Goal: Information Seeking & Learning: Learn about a topic

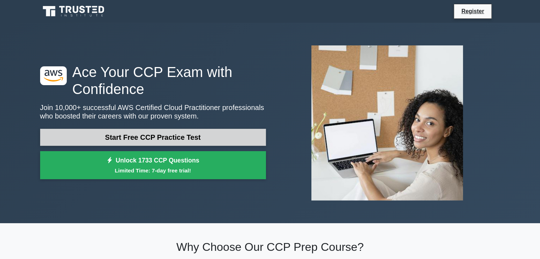
click at [251, 134] on link "Start Free CCP Practice Test" at bounding box center [153, 137] width 226 height 17
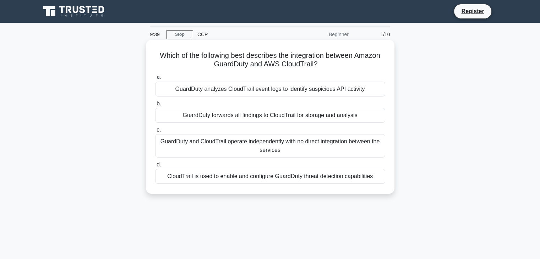
click at [316, 177] on div "CloudTrail is used to enable and configure GuardDuty threat detection capabilit…" at bounding box center [270, 176] width 230 height 15
click at [155, 167] on input "d. CloudTrail is used to enable and configure GuardDuty threat detection capabi…" at bounding box center [155, 165] width 0 height 5
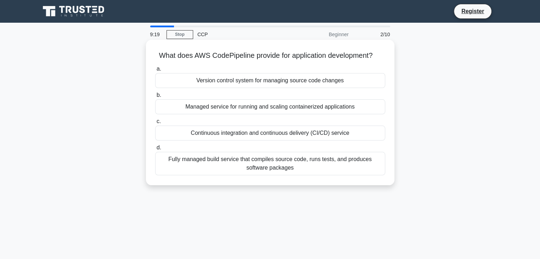
click at [331, 130] on div "Continuous integration and continuous delivery (CI/CD) service" at bounding box center [270, 133] width 230 height 15
click at [155, 124] on input "c. Continuous integration and continuous delivery (CI/CD) service" at bounding box center [155, 121] width 0 height 5
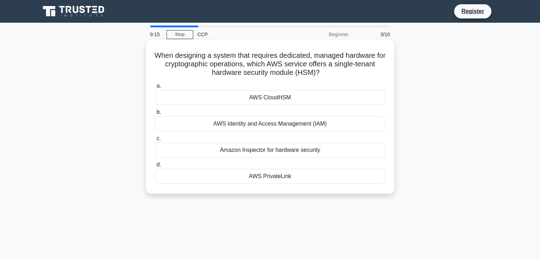
click at [344, 99] on div "AWS CloudHSM" at bounding box center [270, 97] width 230 height 15
click at [155, 88] on input "a. AWS CloudHSM" at bounding box center [155, 86] width 0 height 5
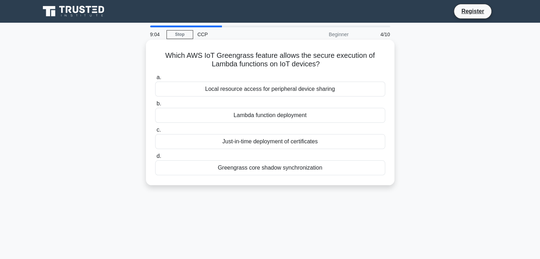
click at [342, 118] on div "Lambda function deployment" at bounding box center [270, 115] width 230 height 15
click at [155, 106] on input "b. Lambda function deployment" at bounding box center [155, 104] width 0 height 5
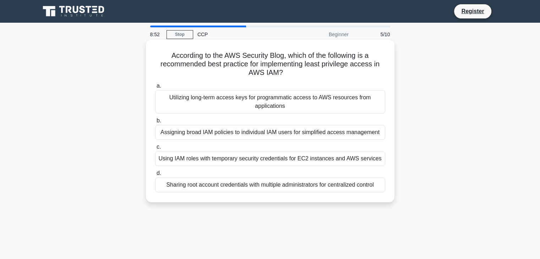
click at [310, 131] on div "Assigning broad IAM policies to individual IAM users for simplified access mana…" at bounding box center [270, 132] width 230 height 15
click at [155, 123] on input "b. Assigning broad IAM policies to individual IAM users for simplified access m…" at bounding box center [155, 121] width 0 height 5
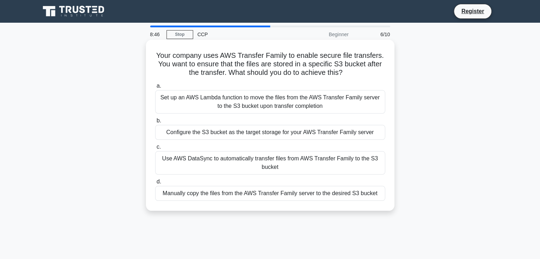
click at [325, 135] on div "Configure the S3 bucket as the target storage for your AWS Transfer Family serv…" at bounding box center [270, 132] width 230 height 15
click at [155, 123] on input "b. Configure the S3 bucket as the target storage for your AWS Transfer Family s…" at bounding box center [155, 121] width 0 height 5
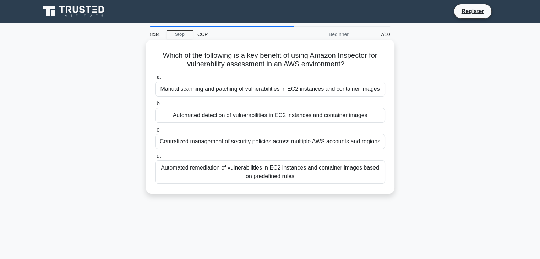
click at [343, 141] on div "Centralized management of security policies across multiple AWS accounts and re…" at bounding box center [270, 141] width 230 height 15
click at [155, 132] on input "c. Centralized management of security policies across multiple AWS accounts and…" at bounding box center [155, 130] width 0 height 5
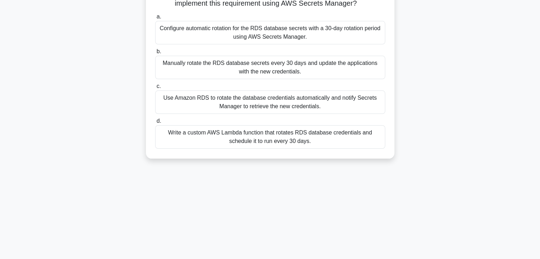
scroll to position [87, 0]
click at [313, 72] on div "Manually rotate the RDS database secrets every 30 days and update the applicati…" at bounding box center [270, 66] width 230 height 23
click at [155, 54] on input "b. Manually rotate the RDS database secrets every 30 days and update the applic…" at bounding box center [155, 51] width 0 height 5
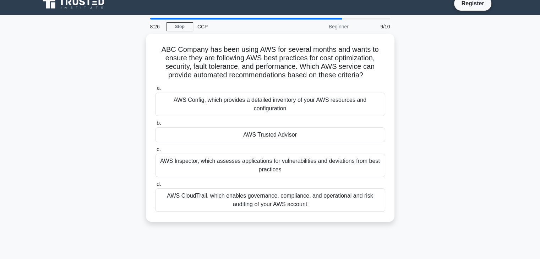
scroll to position [0, 0]
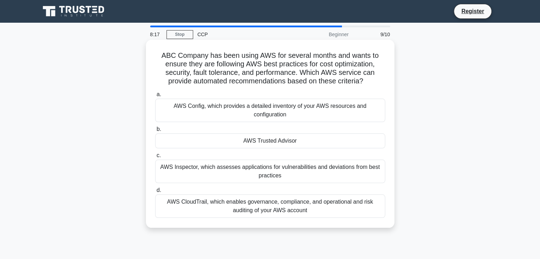
click at [345, 141] on div "AWS Trusted Advisor" at bounding box center [270, 141] width 230 height 15
click at [155, 132] on input "b. AWS Trusted Advisor" at bounding box center [155, 129] width 0 height 5
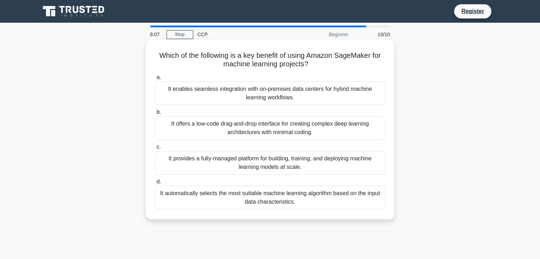
click at [347, 194] on div "It automatically selects the most suitable machine learning algorithm based on …" at bounding box center [270, 197] width 230 height 23
click at [155, 184] on input "d. It automatically selects the most suitable machine learning algorithm based …" at bounding box center [155, 182] width 0 height 5
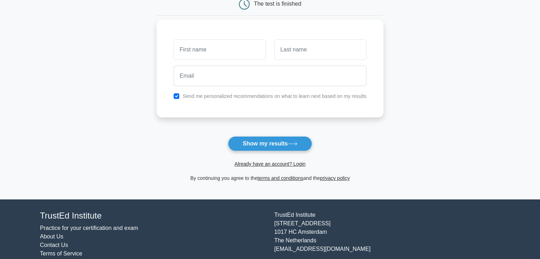
scroll to position [79, 0]
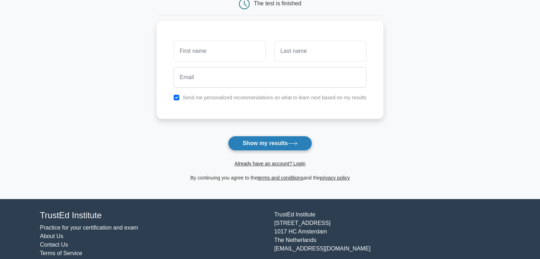
click at [277, 146] on button "Show my results" at bounding box center [270, 143] width 84 height 15
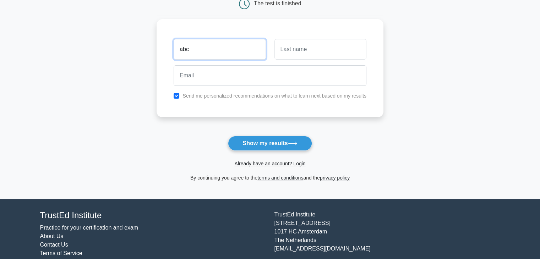
type input "abc"
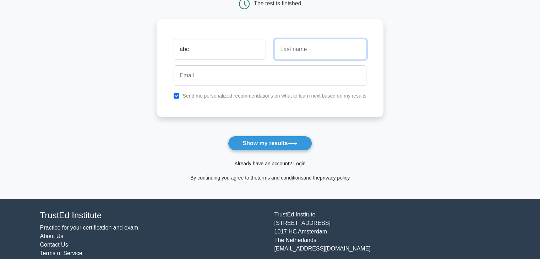
click at [319, 47] on input "text" at bounding box center [321, 49] width 92 height 21
type input "def"
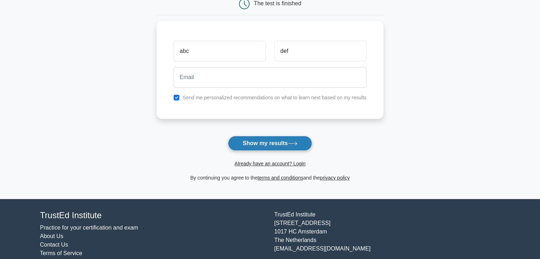
click at [287, 141] on button "Show my results" at bounding box center [270, 143] width 84 height 15
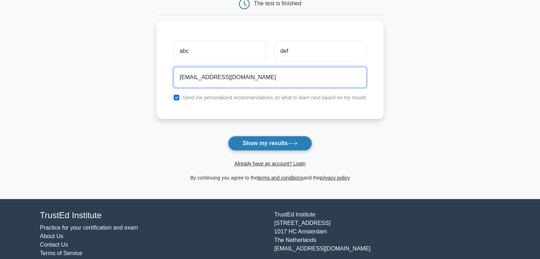
type input "abc@gmail.com"
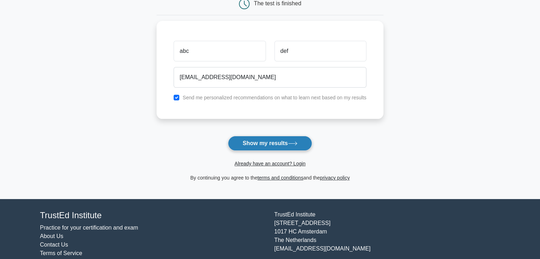
click at [273, 146] on button "Show my results" at bounding box center [270, 143] width 84 height 15
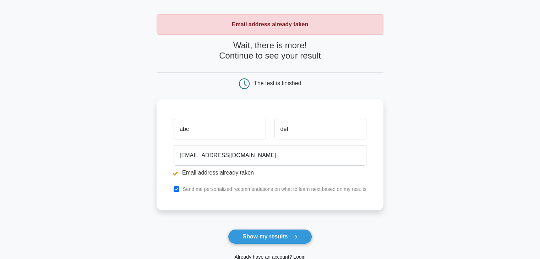
scroll to position [27, 0]
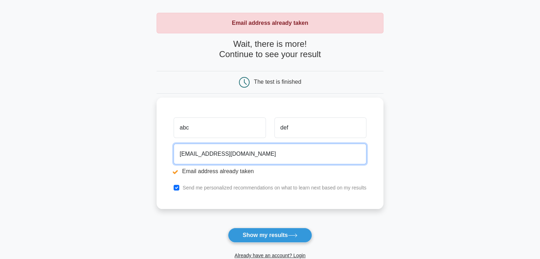
click at [190, 155] on input "abc@gmail.com" at bounding box center [270, 154] width 193 height 21
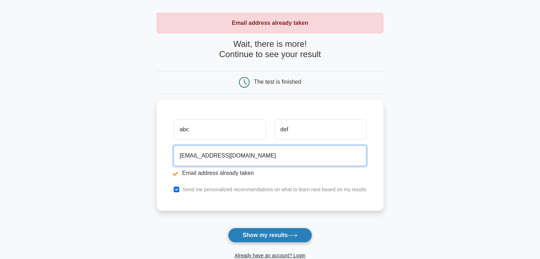
type input "abcd@gmail.com"
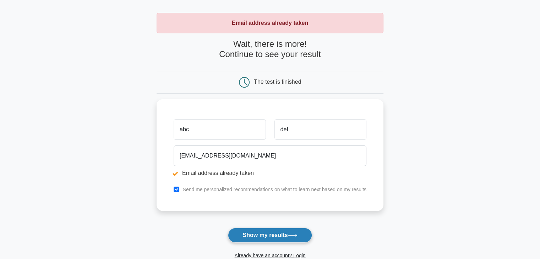
click at [244, 231] on button "Show my results" at bounding box center [270, 235] width 84 height 15
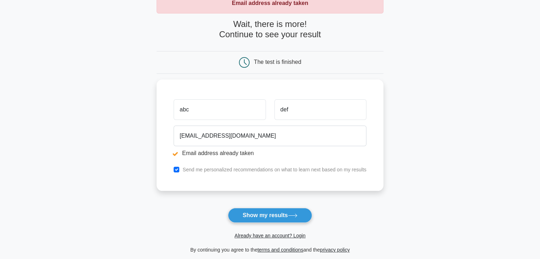
scroll to position [47, 0]
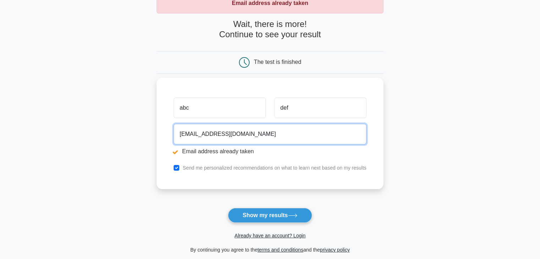
click at [191, 134] on input "[EMAIL_ADDRESS][DOMAIN_NAME]" at bounding box center [270, 134] width 193 height 21
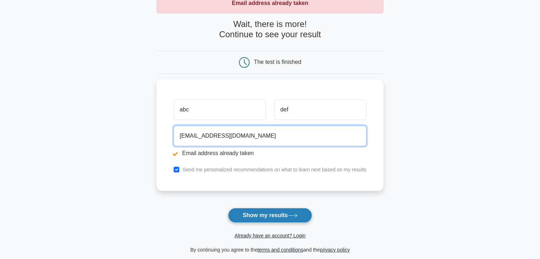
type input "[EMAIL_ADDRESS][DOMAIN_NAME]"
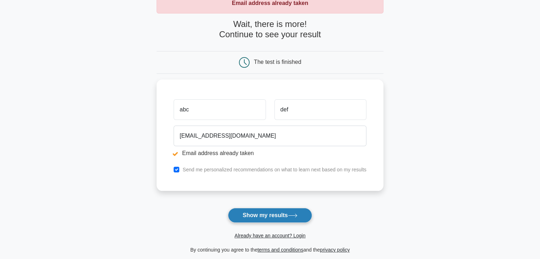
click at [258, 210] on button "Show my results" at bounding box center [270, 215] width 84 height 15
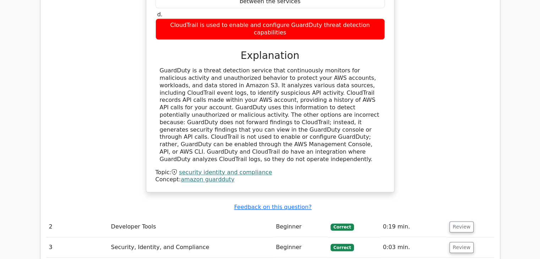
scroll to position [730, 0]
